Goal: Find specific page/section: Locate a particular part of the current website

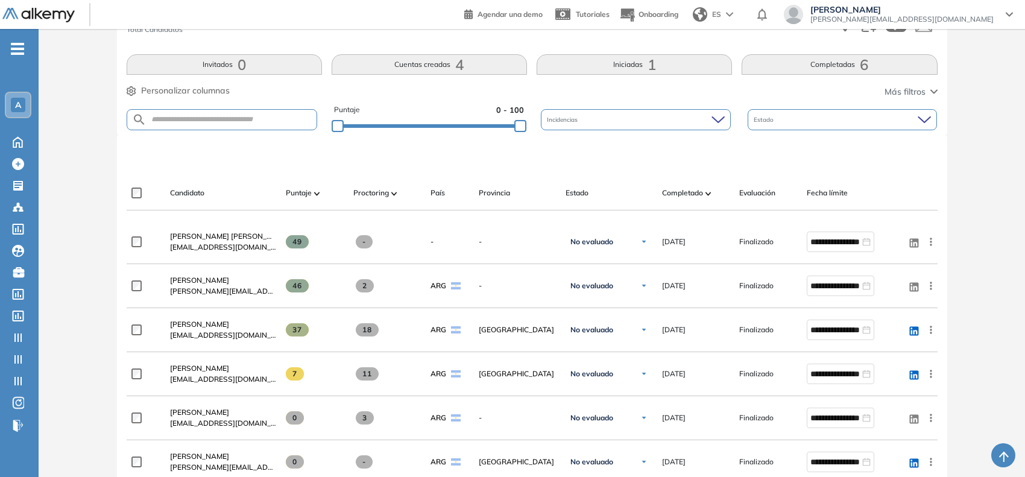
scroll to position [233, 0]
click at [674, 68] on button "Iniciadas 1" at bounding box center [633, 64] width 195 height 20
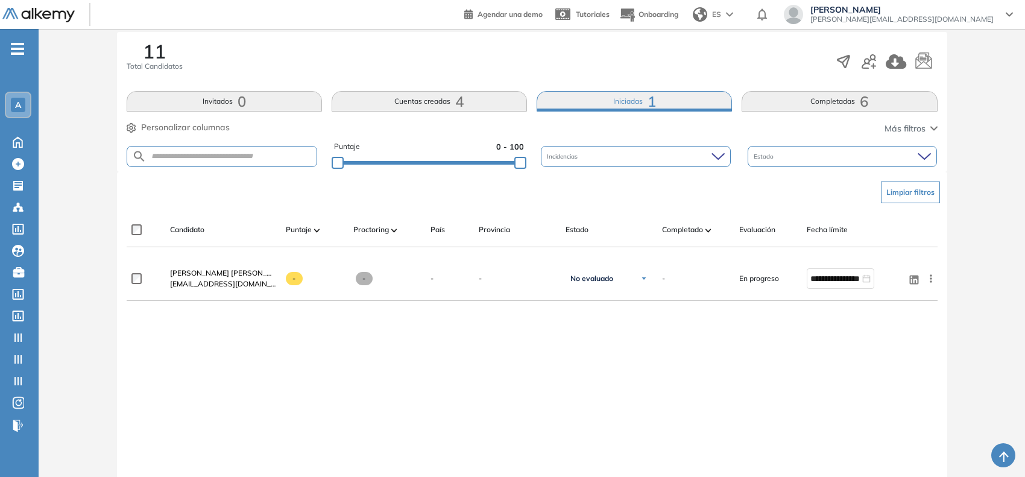
scroll to position [196, 0]
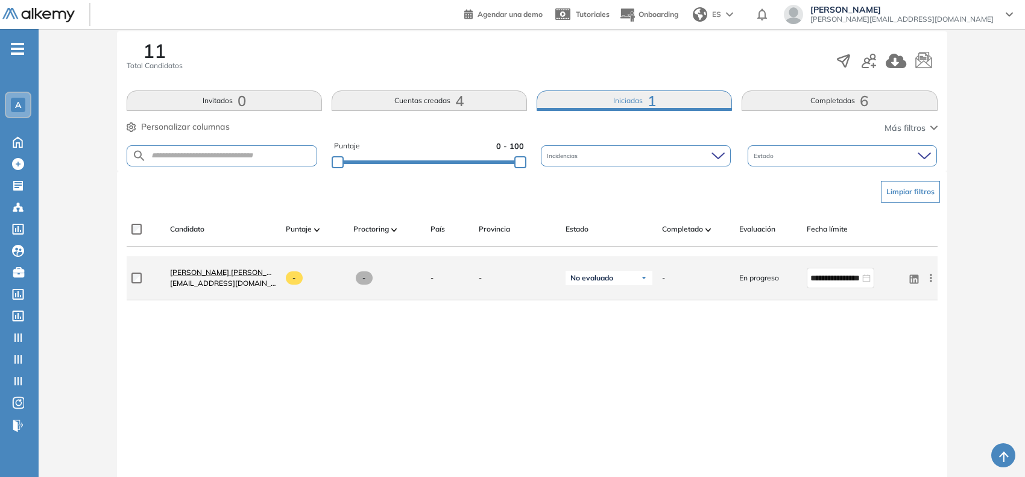
click at [248, 272] on span "[PERSON_NAME] [PERSON_NAME]" at bounding box center [230, 272] width 120 height 9
